Goal: Information Seeking & Learning: Learn about a topic

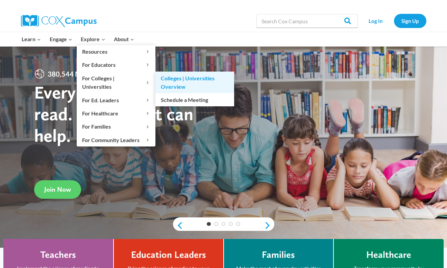
click at [175, 82] on link "Colleges | Universities Overview" at bounding box center [194, 83] width 79 height 22
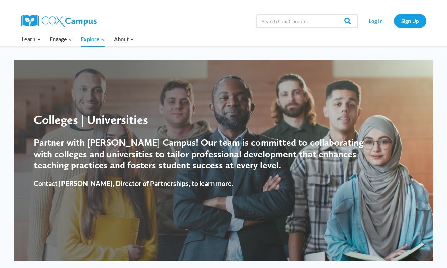
click at [153, 157] on h4 "Partner with Cox Campus! Our team is committed to collaborating with colleges a…" at bounding box center [204, 154] width 340 height 34
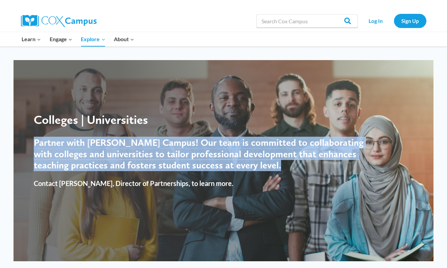
click at [153, 157] on h4 "Partner with Cox Campus! Our team is committed to collaborating with colleges a…" at bounding box center [204, 154] width 340 height 34
copy div "Partner with Cox Campus! Our team is committed to collaborating with colleges a…"
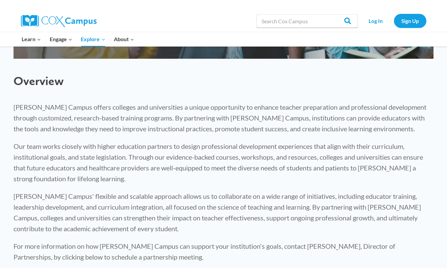
scroll to position [204, 0]
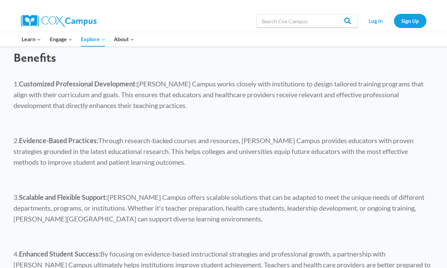
click at [79, 177] on p at bounding box center [224, 179] width 420 height 11
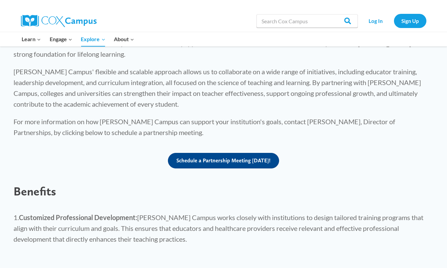
scroll to position [337, 0]
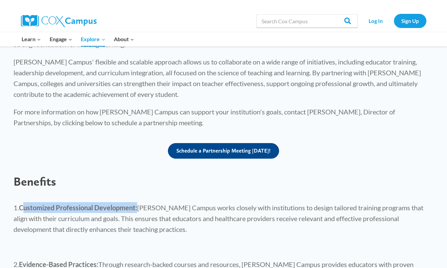
drag, startPoint x: 20, startPoint y: 206, endPoint x: 137, endPoint y: 204, distance: 117.5
click at [137, 204] on strong "Customized Professional Development:" at bounding box center [78, 208] width 118 height 8
copy strong "Customized Professional Development"
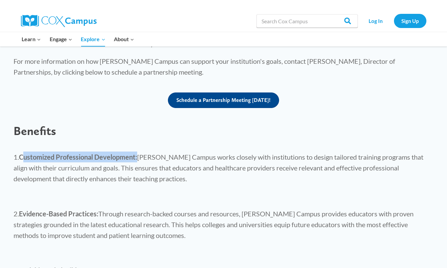
scroll to position [451, 0]
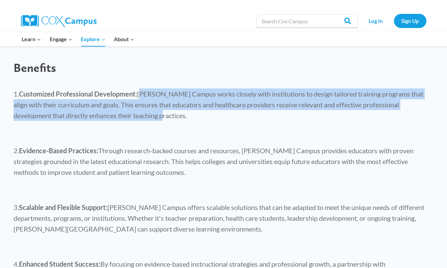
drag, startPoint x: 141, startPoint y: 94, endPoint x: 142, endPoint y: 112, distance: 18.3
click at [142, 112] on p "1. Customized Professional Development: Cox Campus works closely with instituti…" at bounding box center [224, 104] width 420 height 32
copy p "Cox Campus works closely with institutions to design tailored training programs…"
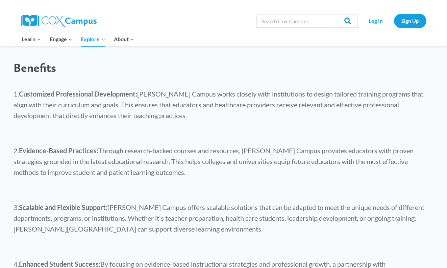
click at [24, 147] on strong "Evidence-Based Practices:" at bounding box center [58, 151] width 79 height 8
drag, startPoint x: 20, startPoint y: 149, endPoint x: 98, endPoint y: 151, distance: 77.3
click at [98, 151] on strong "Evidence-Based Practices:" at bounding box center [58, 151] width 79 height 8
copy strong "Evidence-Based Practices"
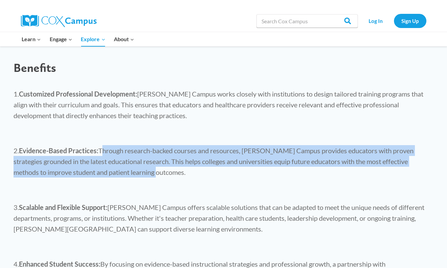
drag, startPoint x: 102, startPoint y: 153, endPoint x: 157, endPoint y: 175, distance: 58.8
click at [157, 175] on p "2. Evidence-Based Practices: Through research-backed courses and resources, Cox…" at bounding box center [224, 161] width 420 height 32
copy p "Through research-backed courses and resources, Cox Campus provides educators wi…"
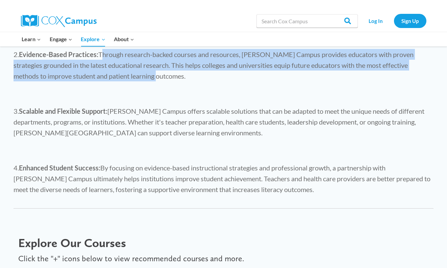
scroll to position [525, 0]
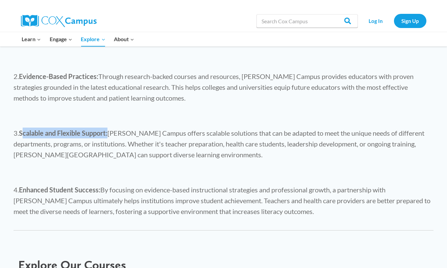
drag, startPoint x: 21, startPoint y: 132, endPoint x: 108, endPoint y: 134, distance: 87.8
click at [107, 134] on strong "Scalable and Flexible Support:" at bounding box center [63, 133] width 88 height 8
copy strong "Scalable and Flexible Support"
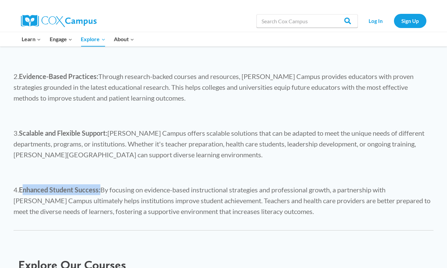
drag, startPoint x: 99, startPoint y: 188, endPoint x: 20, endPoint y: 191, distance: 78.7
click at [20, 191] on strong "Enhanced Student Success:" at bounding box center [59, 190] width 81 height 8
copy strong "Enhanced Student Success"
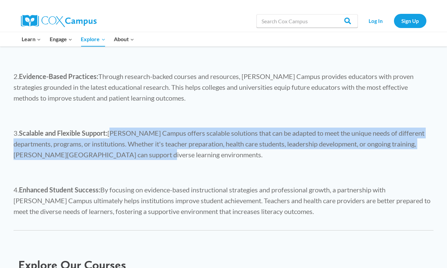
drag, startPoint x: 112, startPoint y: 131, endPoint x: 133, endPoint y: 152, distance: 28.6
click at [133, 152] on p "3. Scalable and Flexible Support: Cox Campus offers scalable solutions that can…" at bounding box center [224, 144] width 420 height 32
copy p "Cox Campus offers scalable solutions that can be adapted to meet the unique nee…"
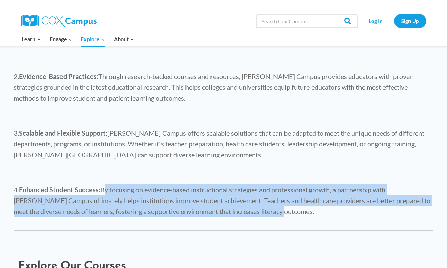
drag, startPoint x: 104, startPoint y: 189, endPoint x: 242, endPoint y: 208, distance: 139.7
click at [242, 208] on p "4. Enhanced Student Success: By focusing on evidence-based instructional strate…" at bounding box center [224, 200] width 420 height 32
copy p "By focusing on evidence-based instructional strategies and professional growth,…"
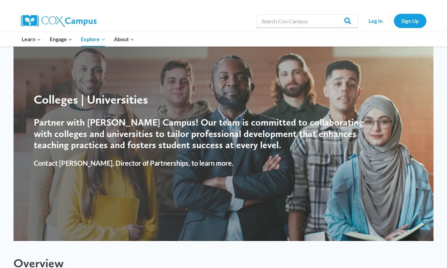
scroll to position [23, 0]
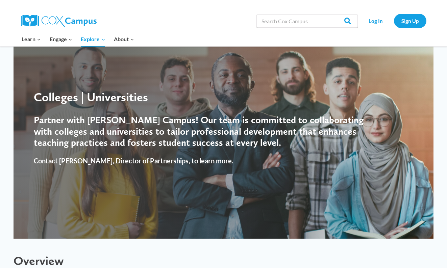
click at [118, 127] on h4 "Partner with Cox Campus! Our team is committed to collaborating with colleges a…" at bounding box center [204, 131] width 340 height 34
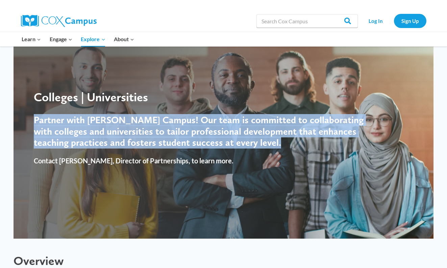
click at [118, 127] on h4 "Partner with Cox Campus! Our team is committed to collaborating with colleges a…" at bounding box center [204, 131] width 340 height 34
click at [146, 130] on h4 "Partner with Cox Campus! Our team is committed to collaborating with colleges a…" at bounding box center [204, 131] width 340 height 34
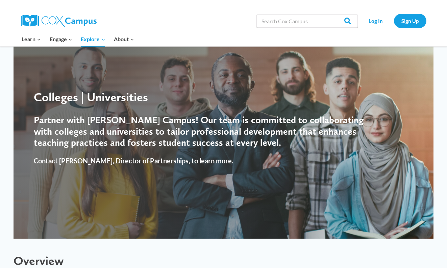
click at [96, 98] on div "Colleges | Universities" at bounding box center [204, 97] width 340 height 15
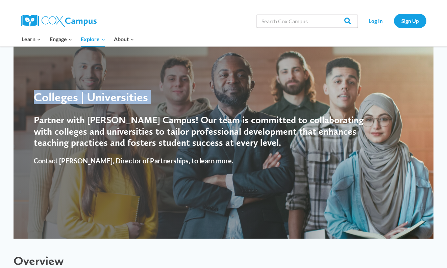
click at [96, 98] on div "Colleges | Universities" at bounding box center [204, 97] width 340 height 15
copy div "Colleges | Universities"
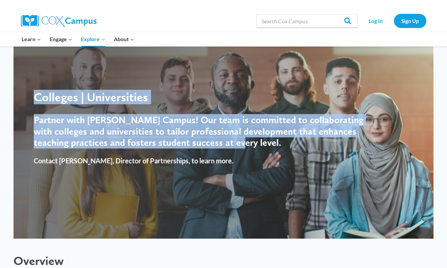
drag, startPoint x: 33, startPoint y: 119, endPoint x: 246, endPoint y: 139, distance: 214.0
click at [246, 139] on div "Colleges | Universities Partner with Cox Campus! Our team is committed to colla…" at bounding box center [224, 137] width 420 height 201
